Goal: Task Accomplishment & Management: Use online tool/utility

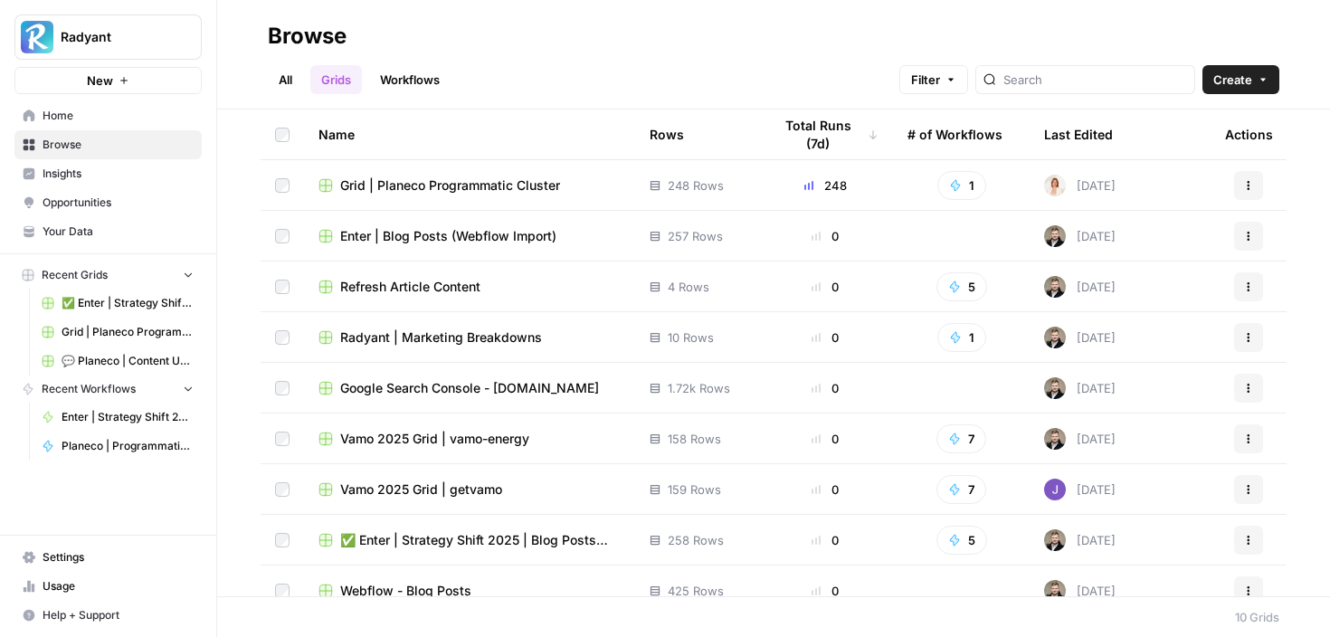
click at [466, 186] on span "Grid | Planeco Programmatic Cluster" at bounding box center [450, 185] width 220 height 18
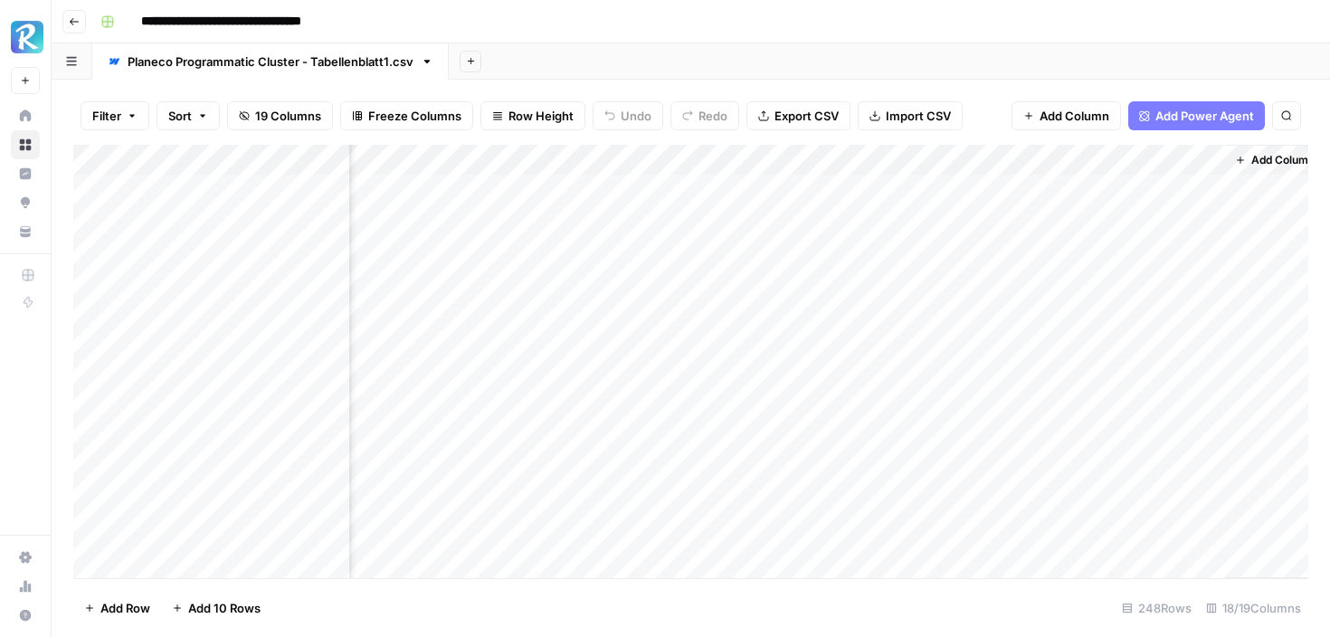
scroll to position [0, 2113]
click at [1014, 188] on div "Add Column" at bounding box center [690, 361] width 1235 height 433
click at [1016, 223] on div "Add Column" at bounding box center [690, 361] width 1235 height 433
click at [1017, 252] on div "Add Column" at bounding box center [690, 361] width 1235 height 433
click at [1017, 288] on div "Add Column" at bounding box center [690, 361] width 1235 height 433
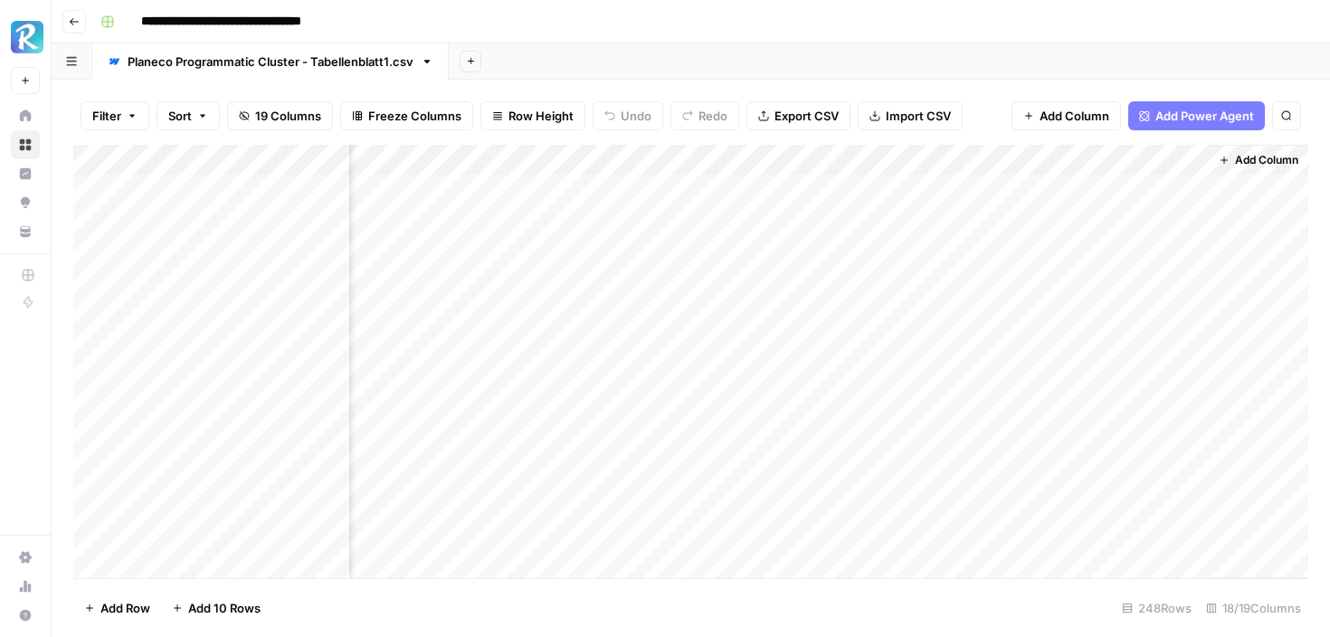
click at [1017, 319] on div "Add Column" at bounding box center [690, 361] width 1235 height 433
click at [1017, 346] on div "Add Column" at bounding box center [690, 361] width 1235 height 433
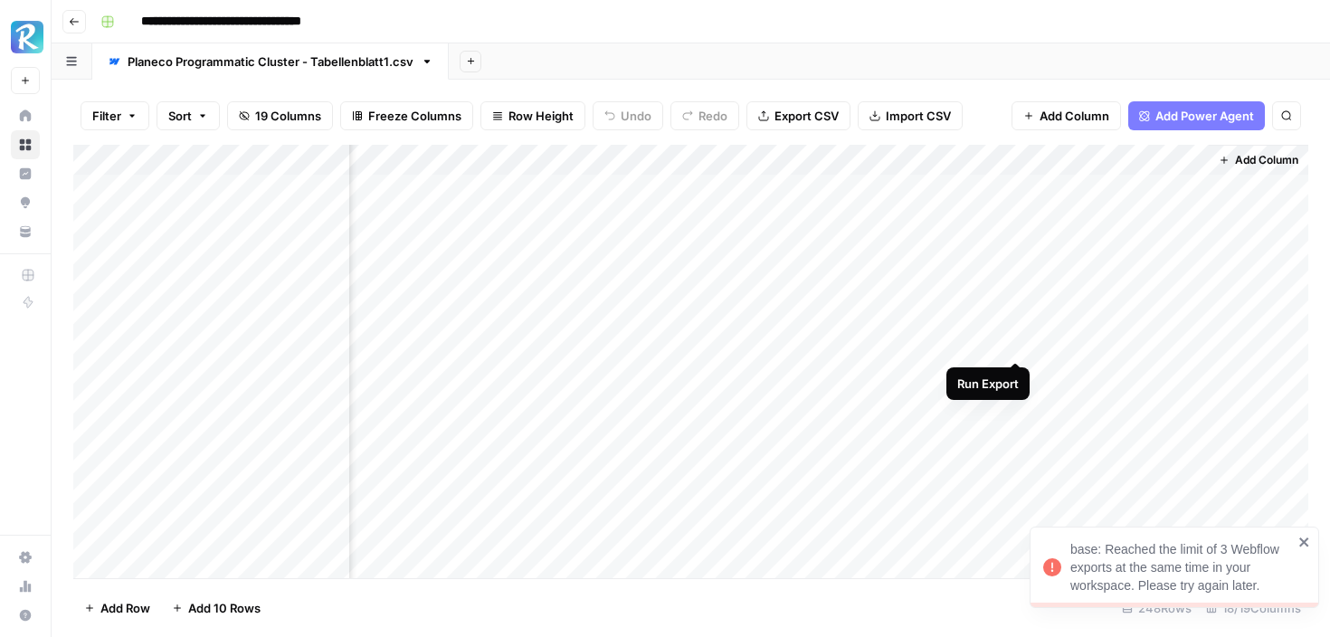
click at [1018, 340] on div "Add Column" at bounding box center [690, 361] width 1235 height 433
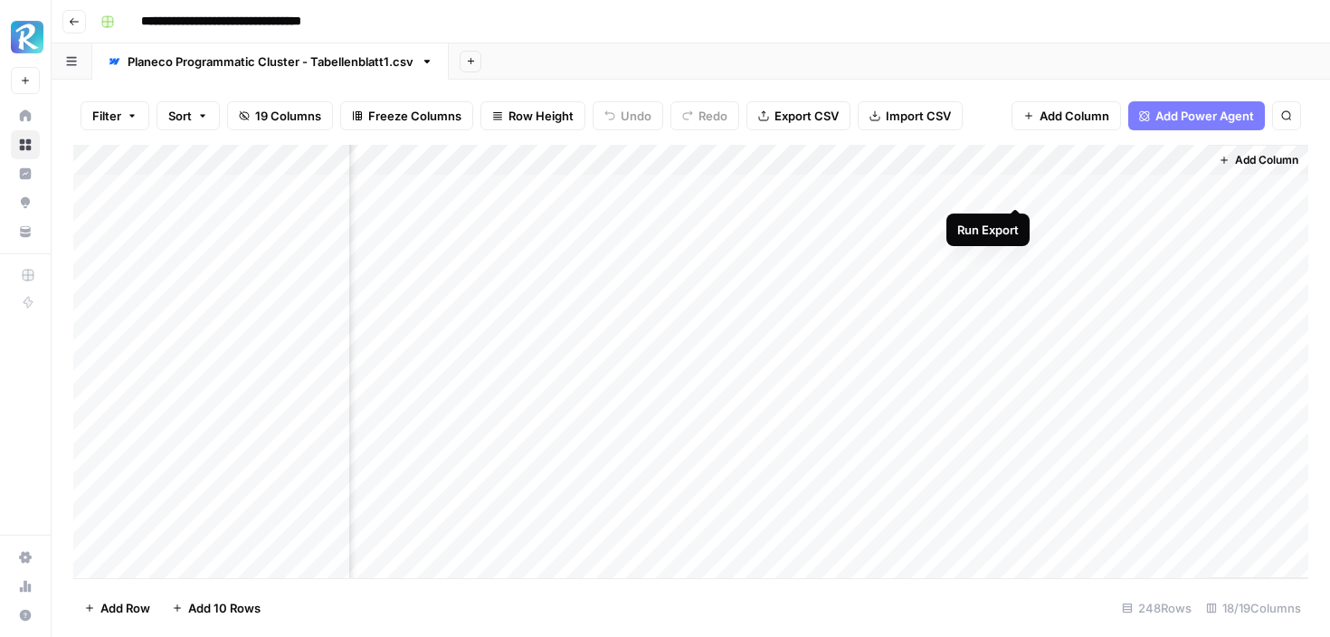
click at [1013, 192] on div "Add Column" at bounding box center [690, 361] width 1235 height 433
click at [689, 281] on div "Add Column" at bounding box center [690, 361] width 1235 height 433
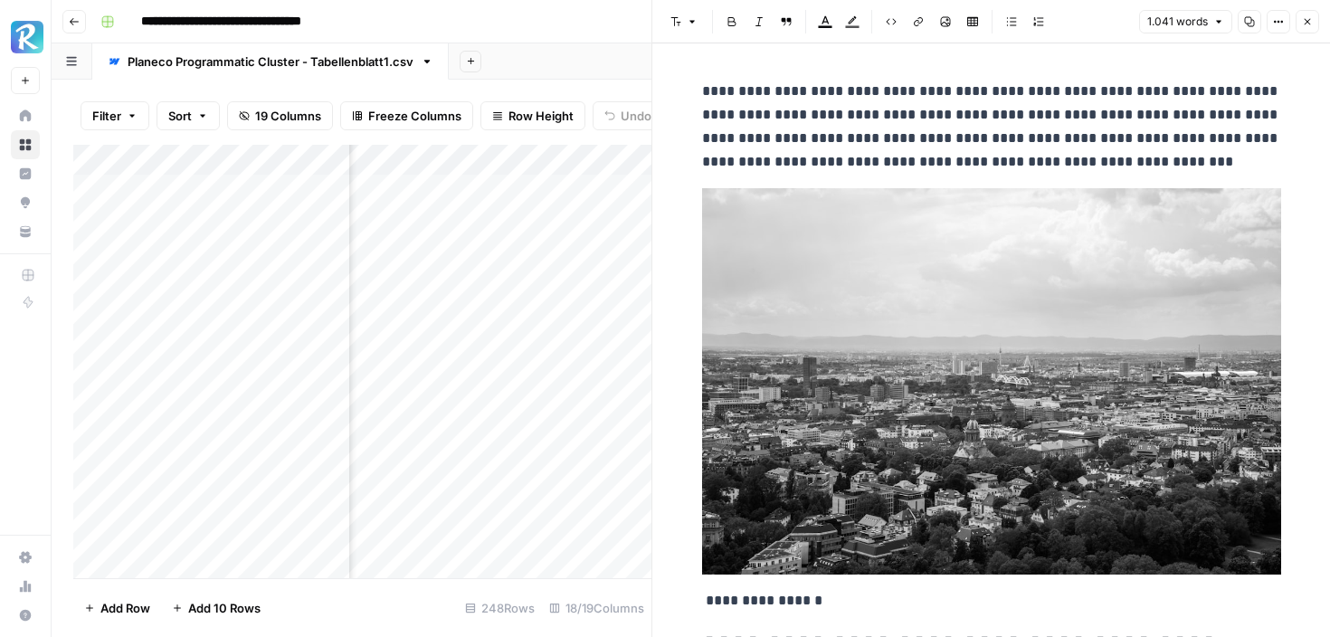
click at [1278, 18] on icon "button" at bounding box center [1278, 21] width 11 height 11
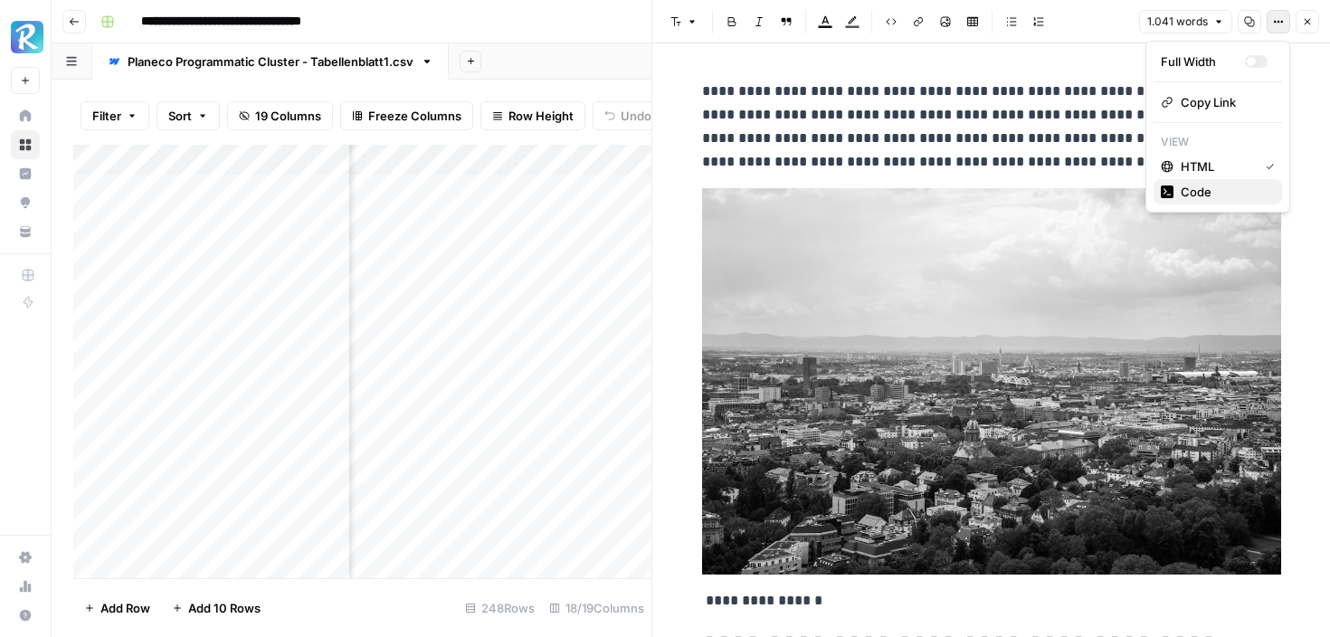
click at [1183, 188] on span "Code" at bounding box center [1224, 192] width 87 height 18
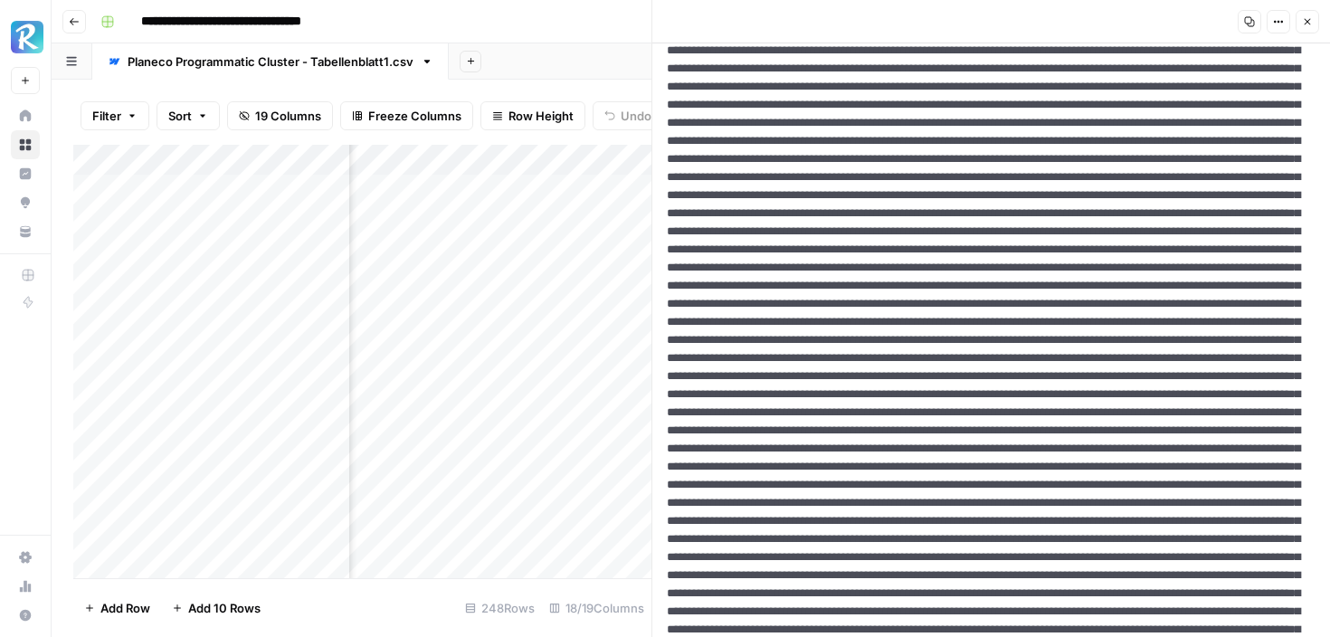
scroll to position [494, 0]
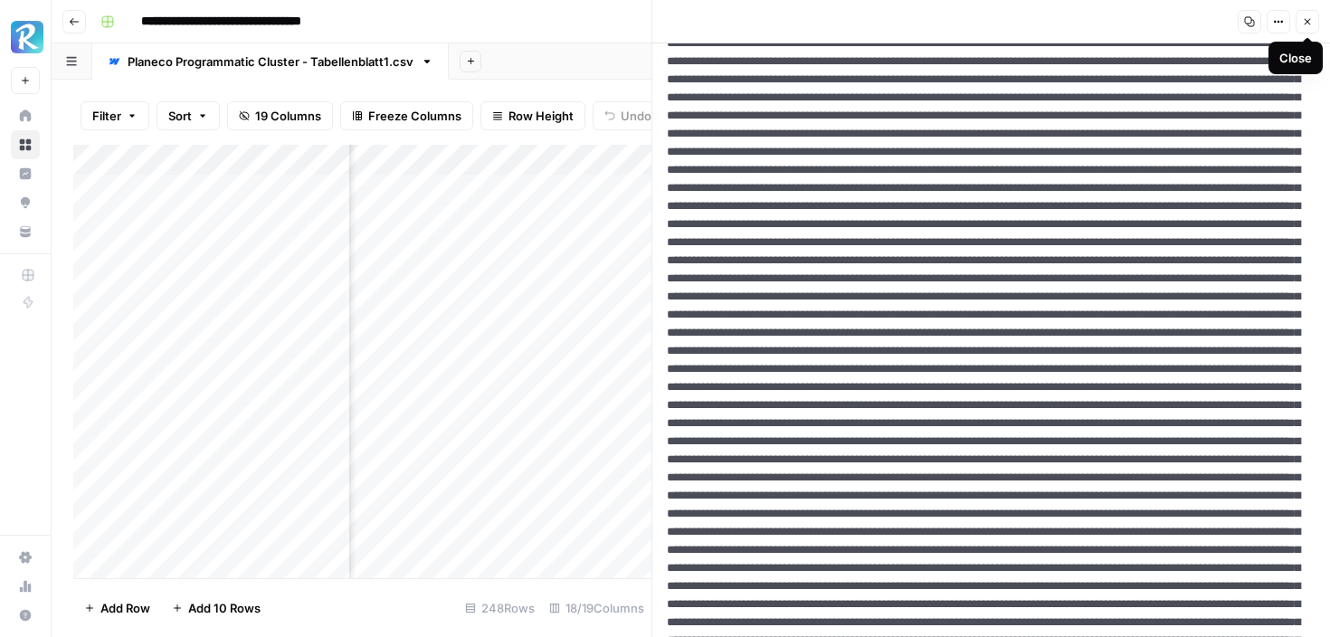
click at [1306, 20] on icon "button" at bounding box center [1308, 22] width 6 height 6
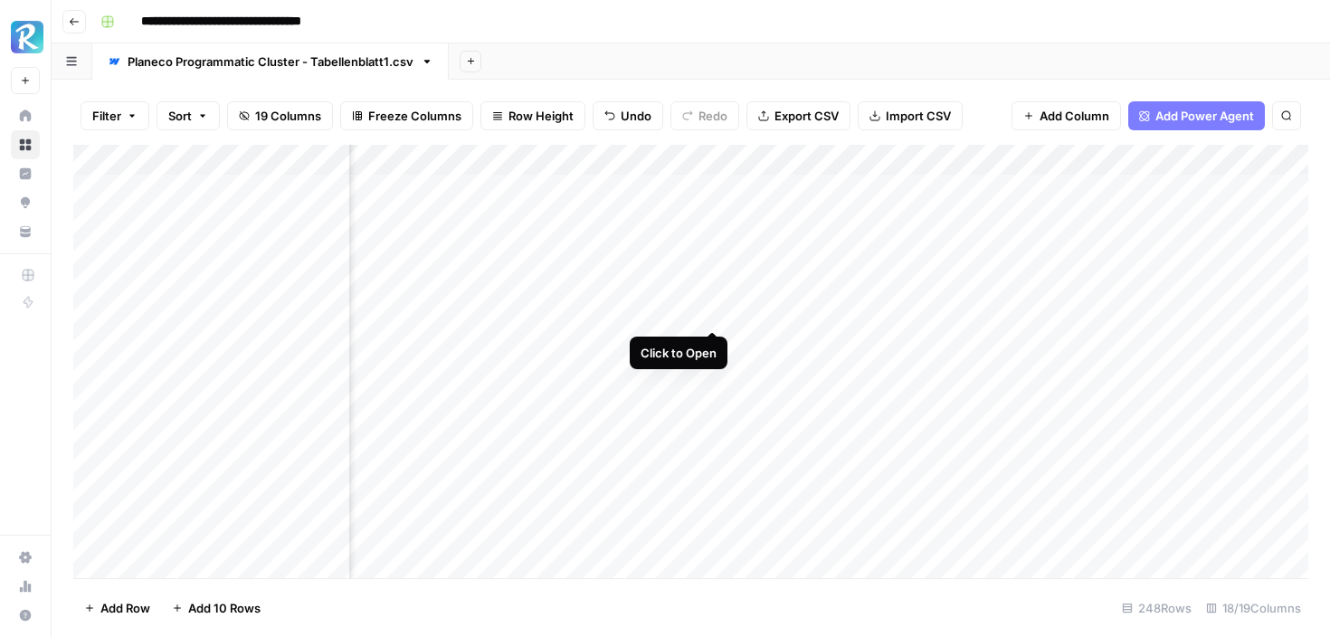
click at [710, 311] on div "Add Column" at bounding box center [690, 361] width 1235 height 433
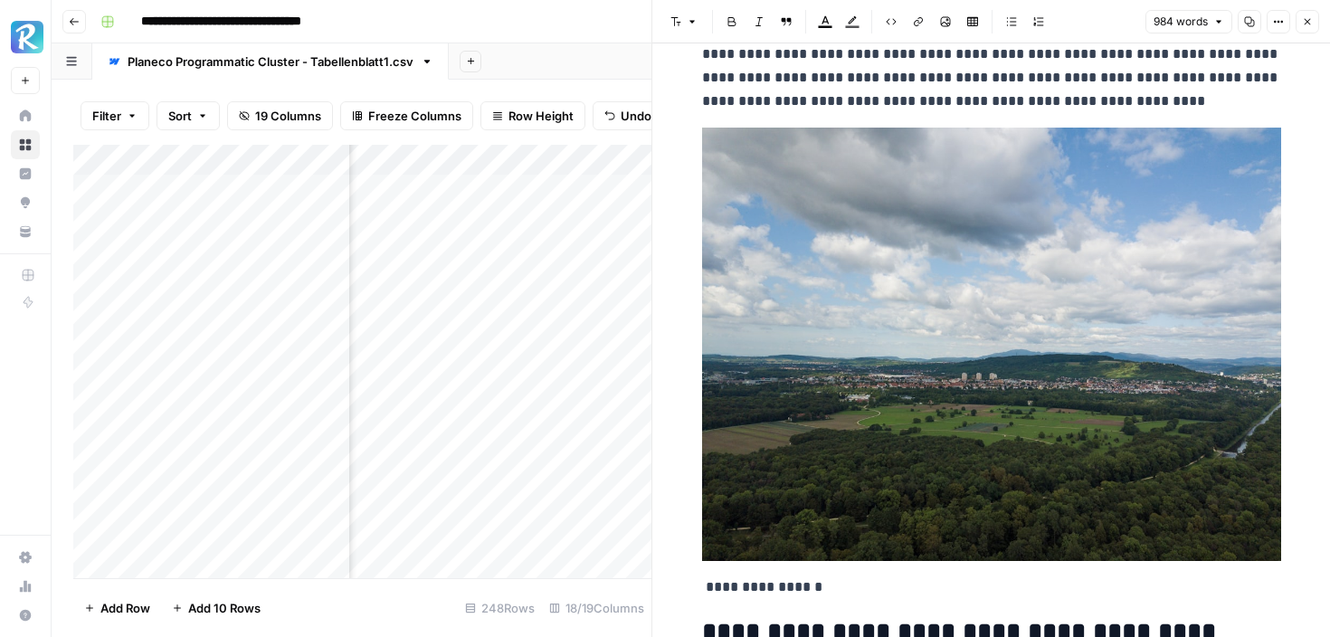
scroll to position [62, 0]
click at [1285, 30] on button "Options" at bounding box center [1279, 22] width 24 height 24
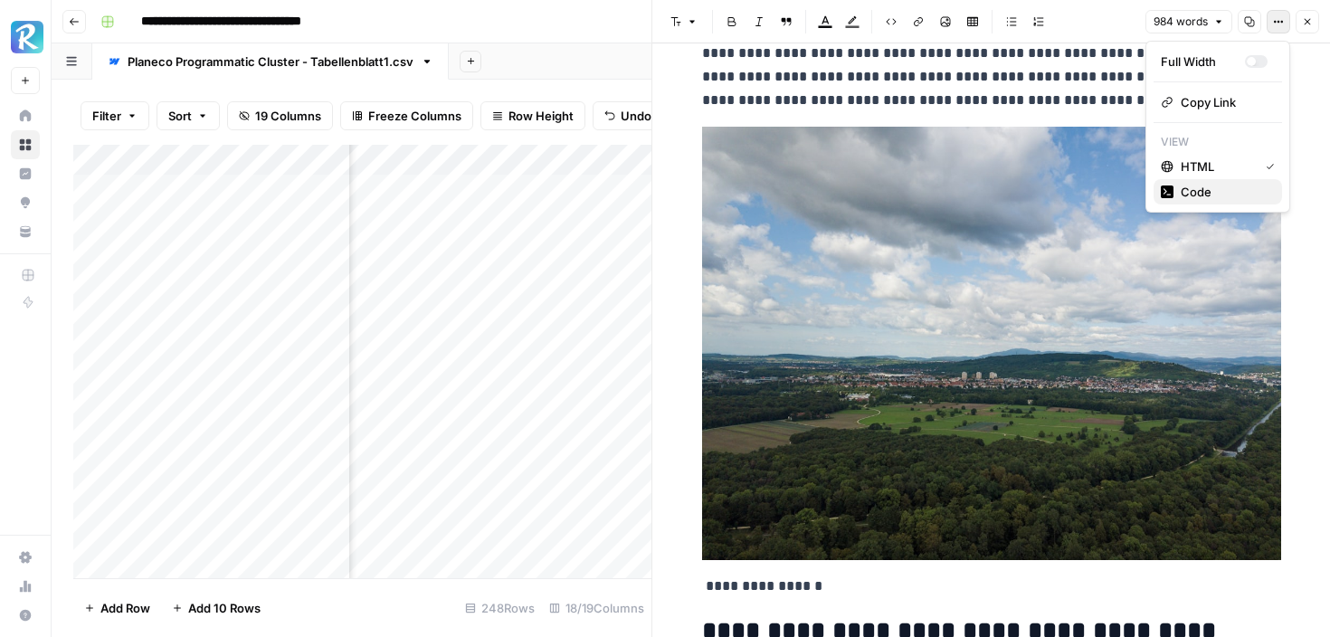
click at [1195, 187] on span "Code" at bounding box center [1224, 192] width 87 height 18
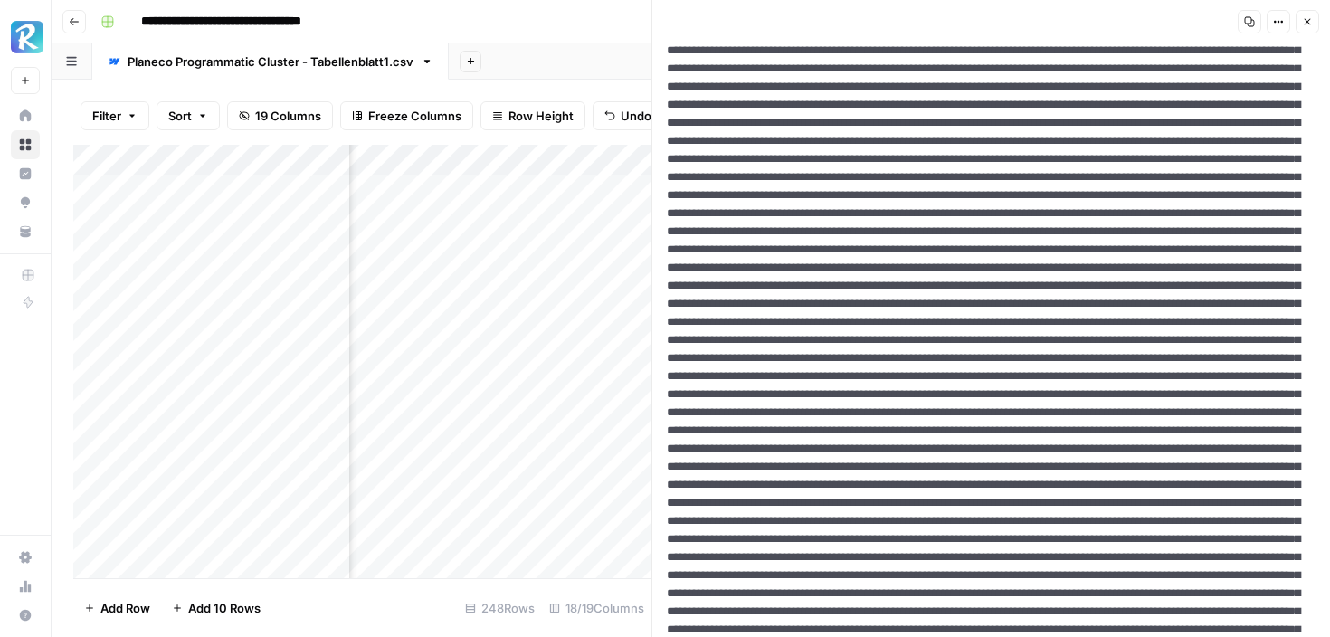
scroll to position [308, 0]
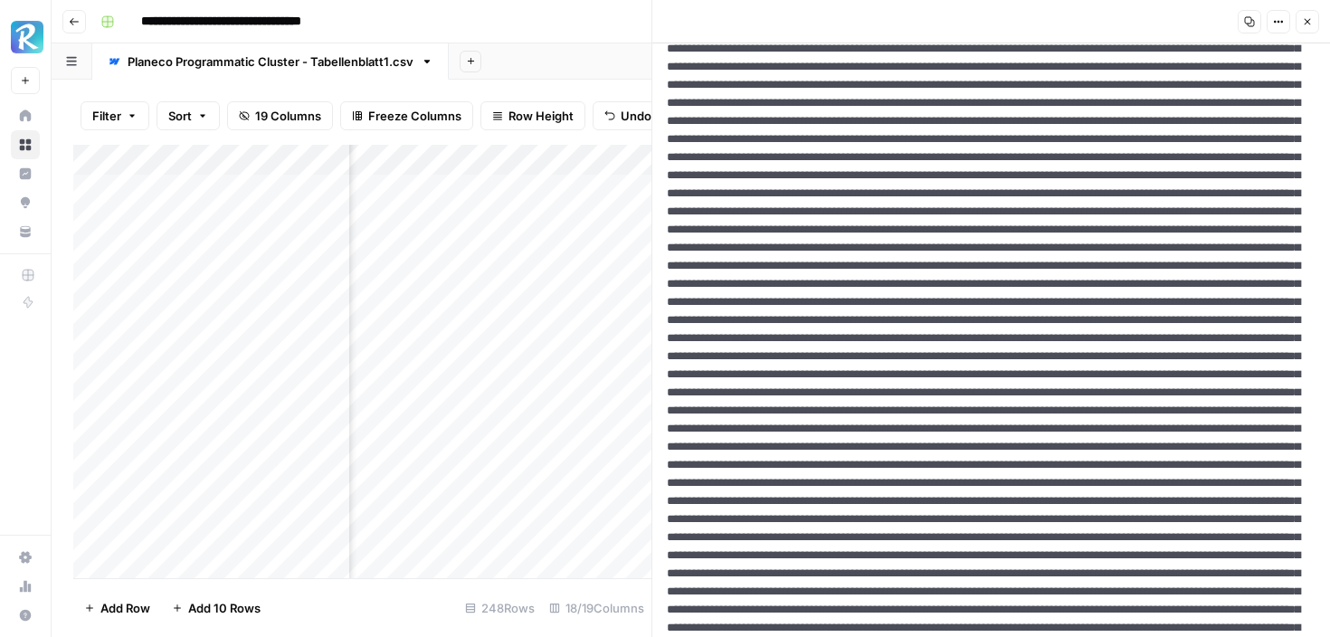
click at [1307, 25] on icon "button" at bounding box center [1307, 21] width 11 height 11
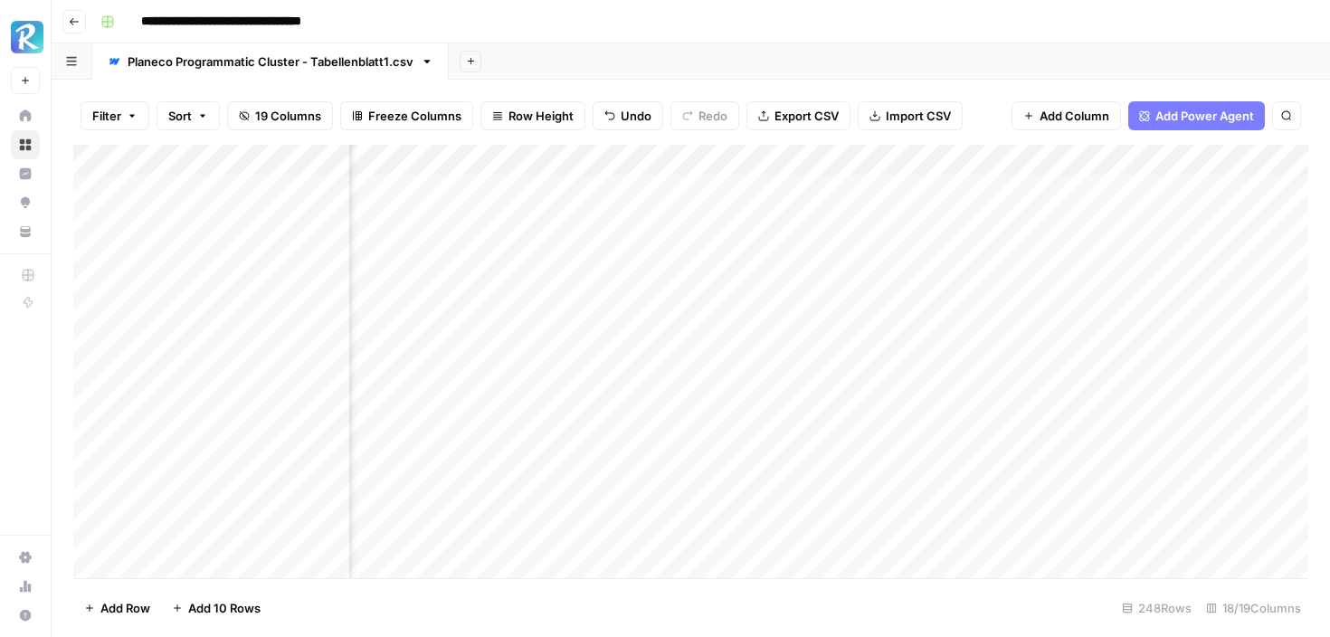
click at [690, 282] on div "Add Column" at bounding box center [690, 361] width 1235 height 433
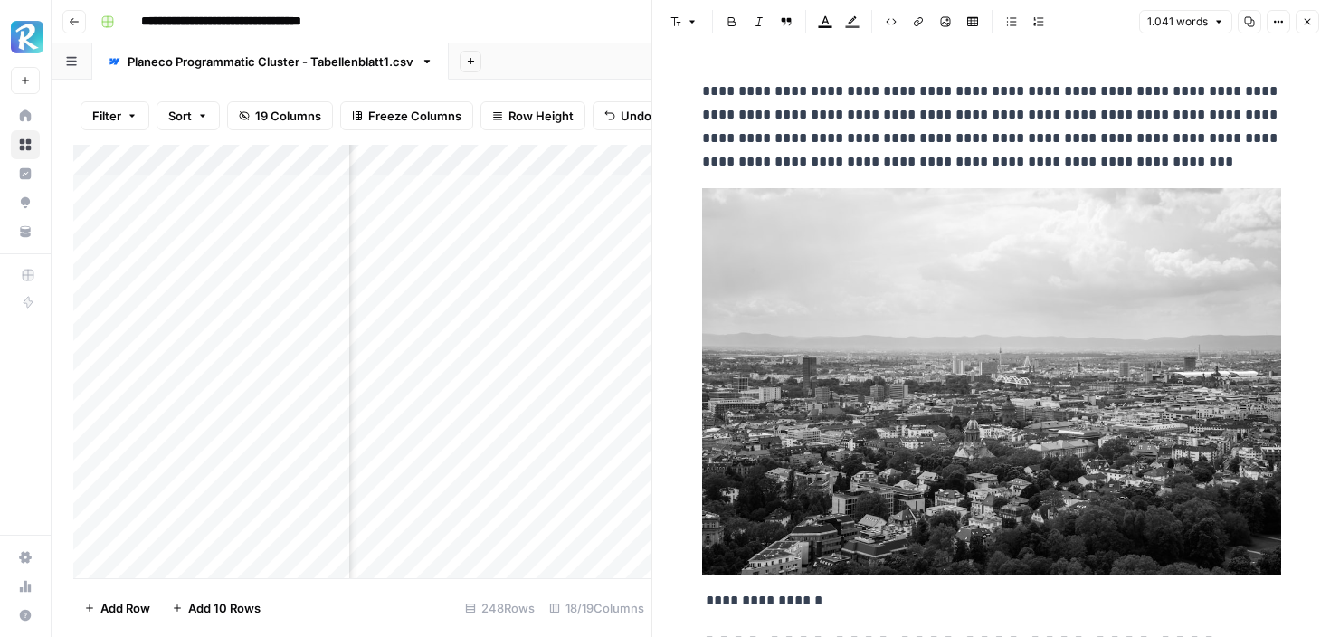
click at [1280, 29] on button "Options" at bounding box center [1279, 22] width 24 height 24
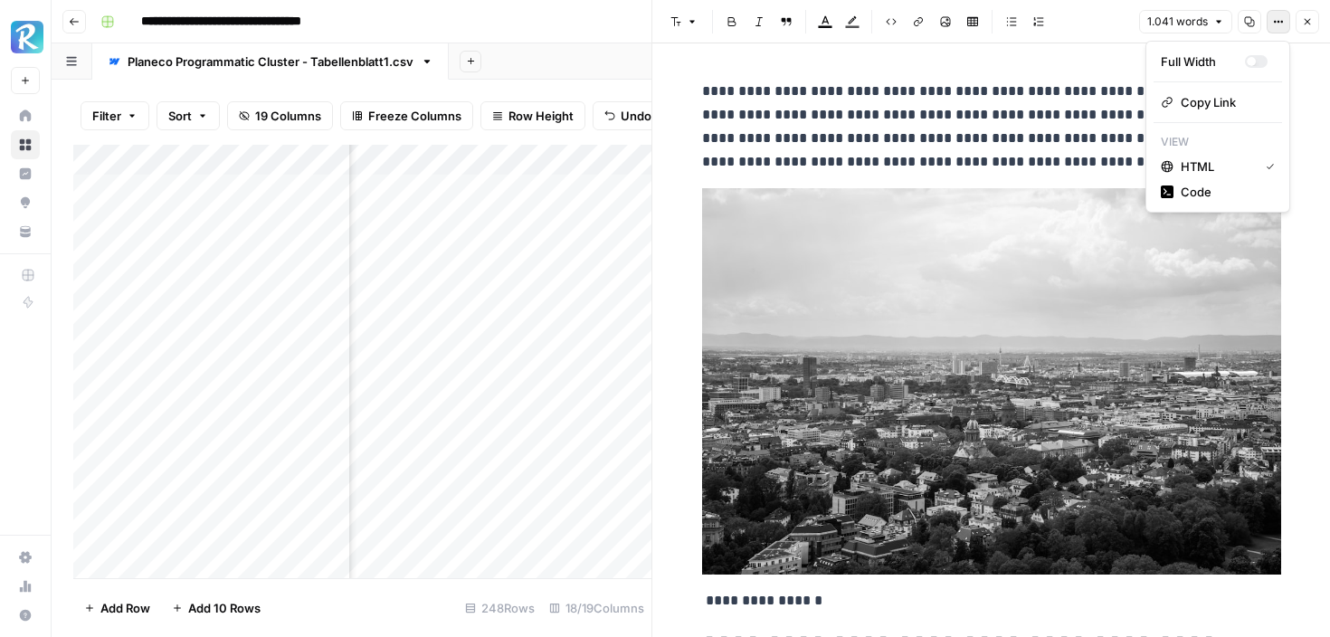
click at [1190, 205] on div "Full Width Copy Link View HTML Code" at bounding box center [1218, 127] width 145 height 172
click at [1187, 194] on span "Code" at bounding box center [1224, 192] width 87 height 18
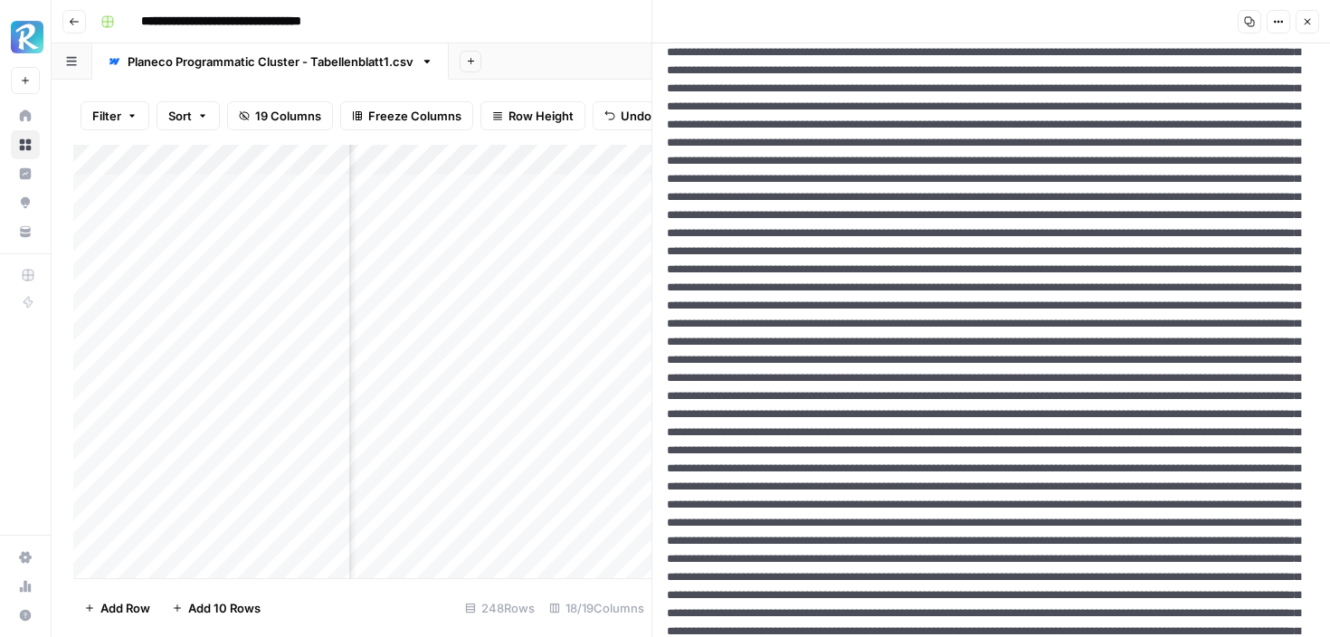
scroll to position [109, 0]
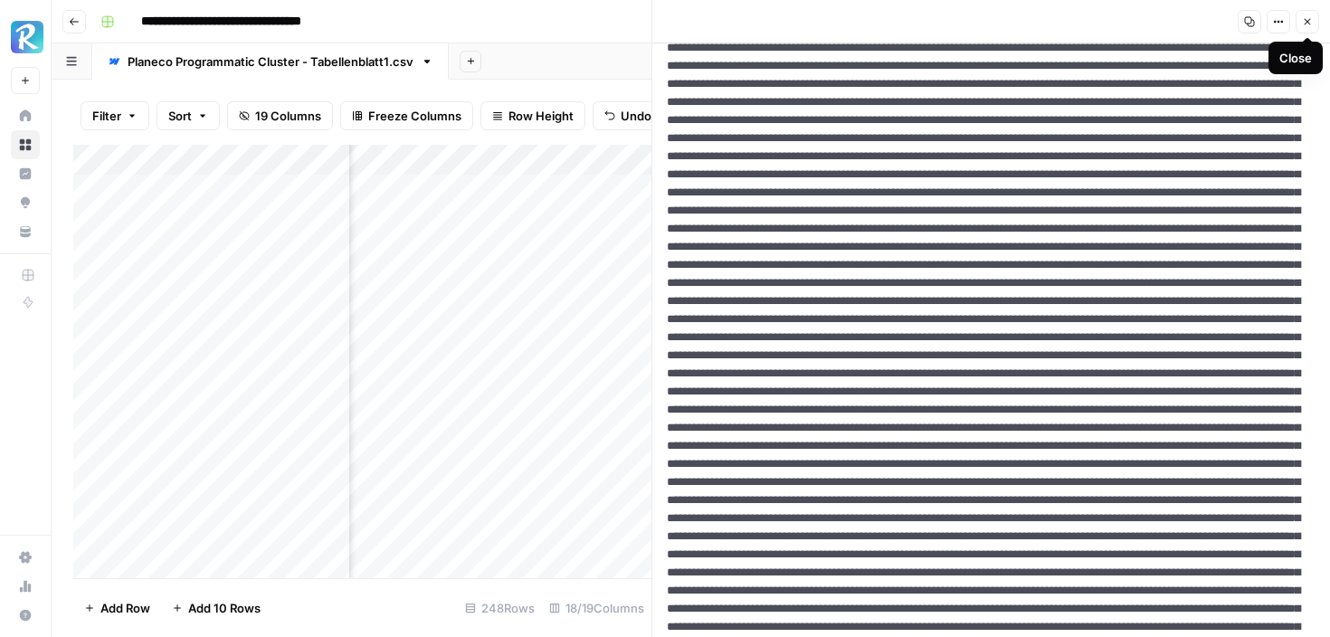
click at [1308, 28] on button "Close" at bounding box center [1308, 22] width 24 height 24
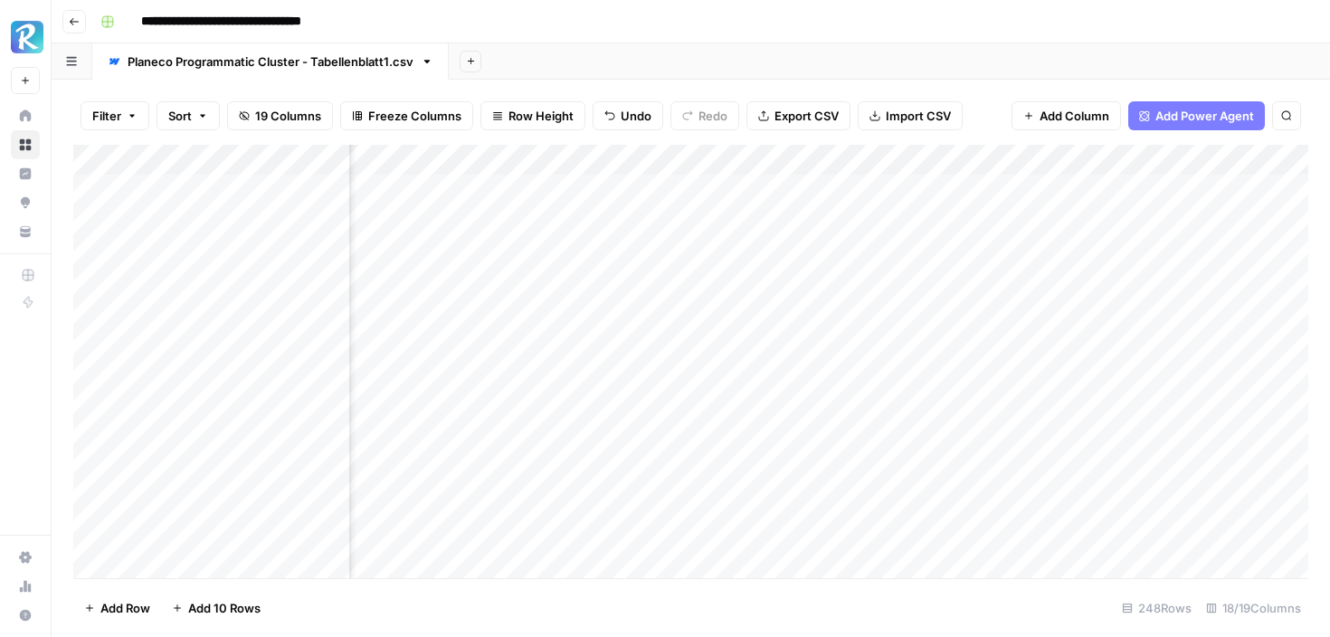
scroll to position [0, 2113]
click at [996, 160] on div "Add Column" at bounding box center [690, 361] width 1235 height 433
click at [1014, 195] on div "Add Column" at bounding box center [690, 361] width 1235 height 433
click at [1016, 214] on div "Add Column" at bounding box center [690, 361] width 1235 height 433
click at [1016, 251] on div "Add Column" at bounding box center [690, 361] width 1235 height 433
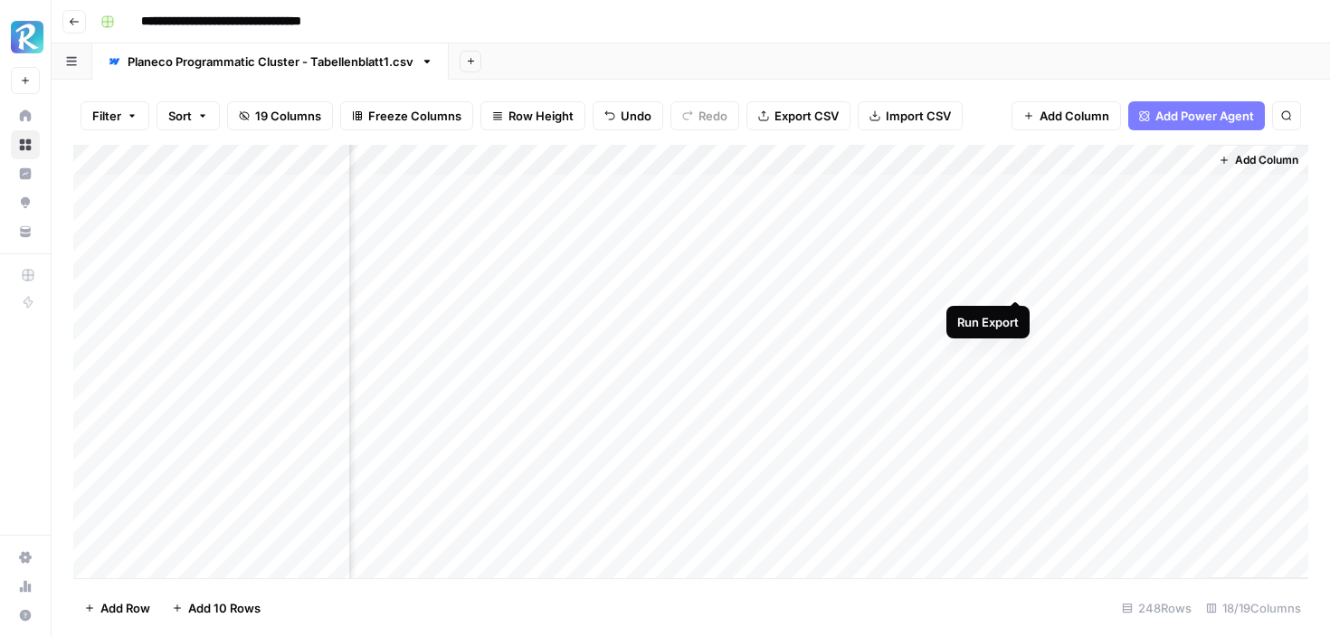
click at [1017, 281] on div "Add Column" at bounding box center [690, 361] width 1235 height 433
click at [1016, 314] on div "Add Column" at bounding box center [690, 361] width 1235 height 433
click at [1014, 347] on div "Add Column" at bounding box center [690, 361] width 1235 height 433
click at [1014, 371] on div "Add Column" at bounding box center [690, 361] width 1235 height 433
click at [1017, 401] on div "Add Column" at bounding box center [690, 361] width 1235 height 433
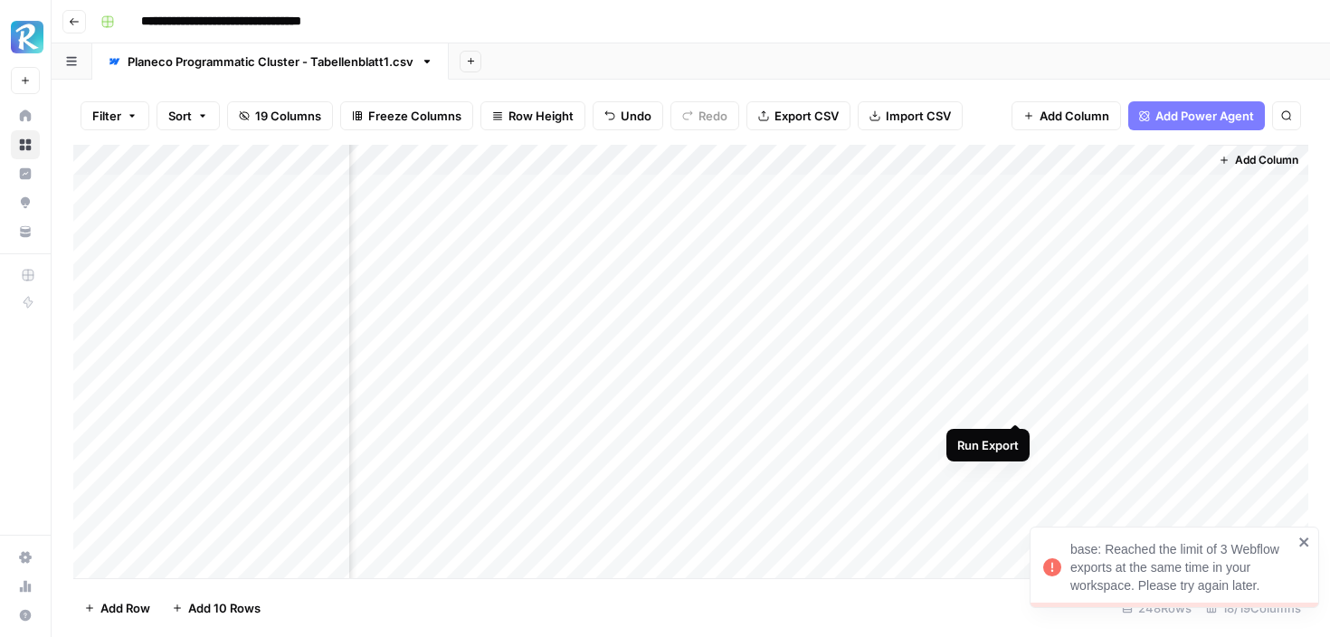
click at [1017, 405] on div "Add Column" at bounding box center [690, 361] width 1235 height 433
click at [1015, 432] on div "Add Column" at bounding box center [690, 361] width 1235 height 433
